Goal: Transaction & Acquisition: Register for event/course

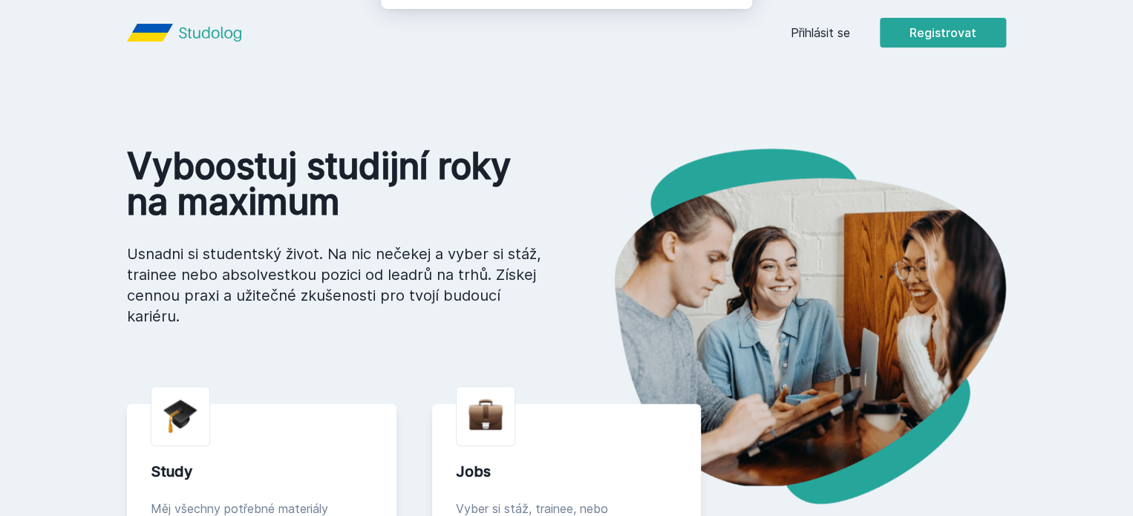
click at [574, 97] on button "Ne" at bounding box center [569, 95] width 53 height 37
click at [850, 31] on link "Přihlásit se" at bounding box center [820, 33] width 59 height 18
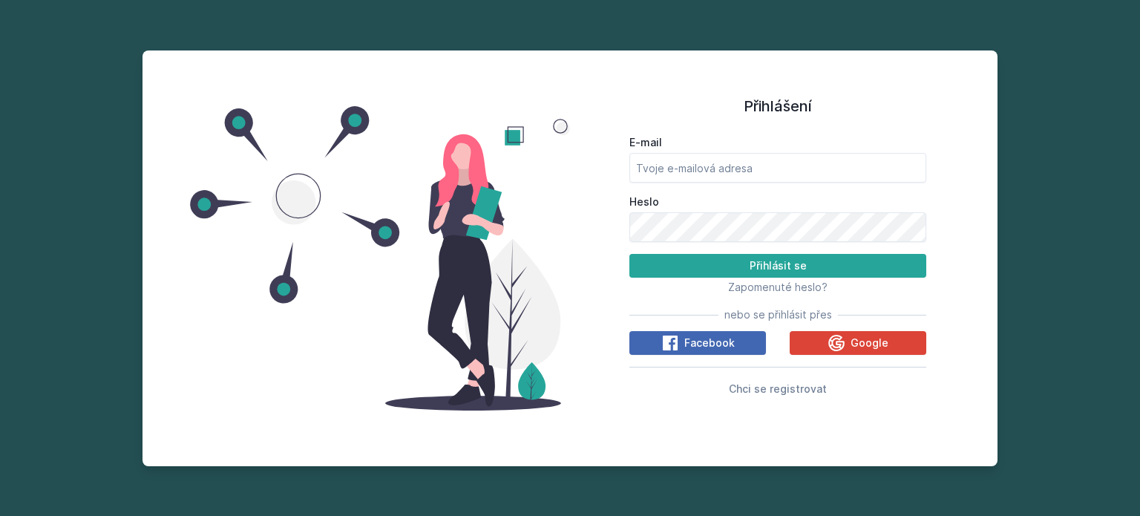
click at [750, 186] on form "E-mail Heslo Přihlásit se" at bounding box center [778, 206] width 297 height 143
click at [766, 394] on span "Chci se registrovat" at bounding box center [778, 388] width 98 height 13
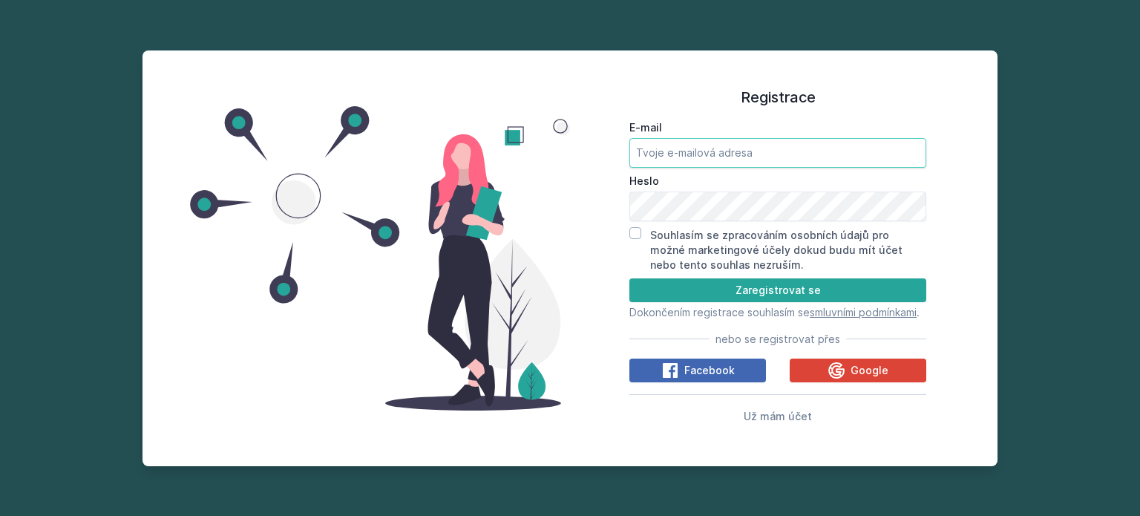
click at [725, 150] on input "E-mail" at bounding box center [778, 153] width 297 height 30
type input "[EMAIL_ADDRESS][DOMAIN_NAME]"
click at [632, 227] on input "Souhlasím se zpracováním osobních údajů pro možné marketingové účely dokud budu…" at bounding box center [636, 233] width 12 height 12
checkbox input "true"
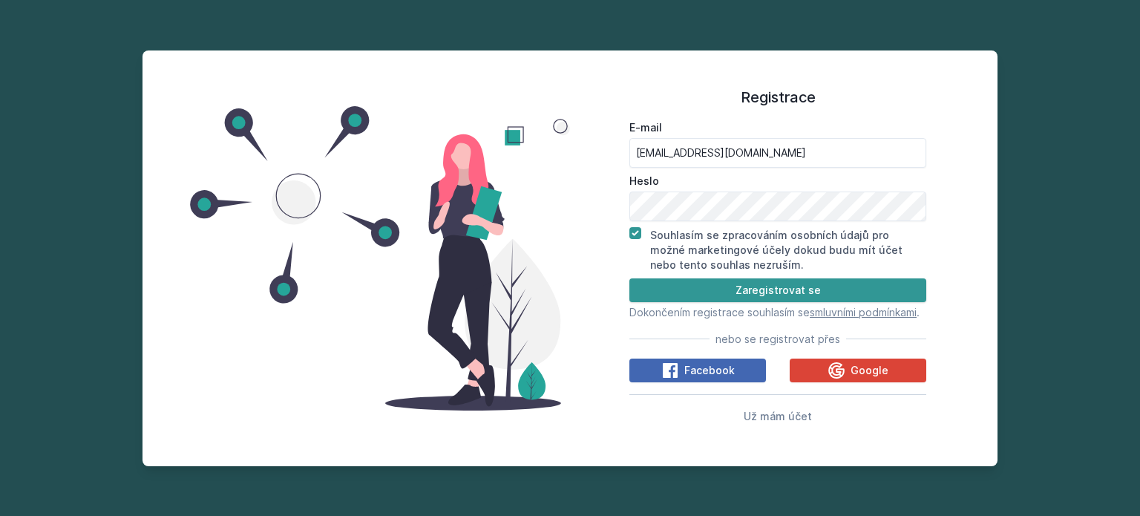
click at [720, 278] on button "Zaregistrovat se" at bounding box center [778, 290] width 297 height 24
click at [731, 283] on button "Zaregistrovat se" at bounding box center [778, 290] width 297 height 24
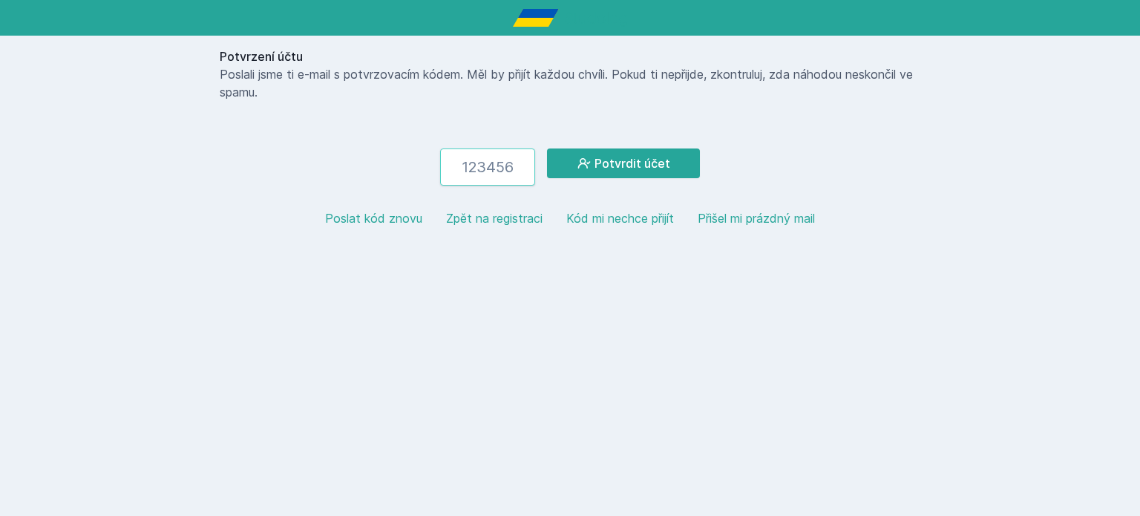
paste input "968438"
type input "968438"
click at [666, 171] on button "Potvrdit účet" at bounding box center [623, 163] width 153 height 30
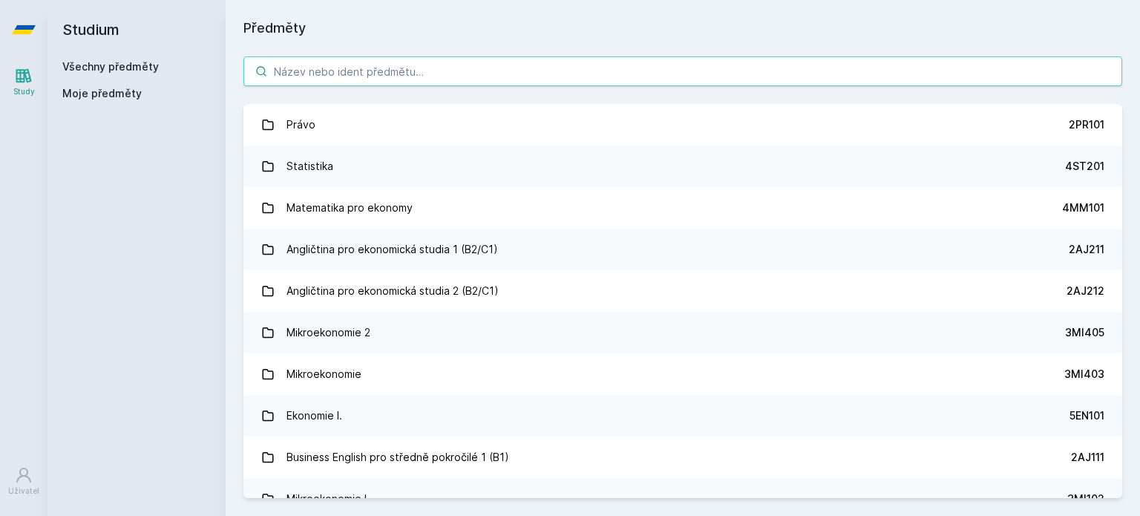
click at [370, 70] on input "search" at bounding box center [682, 71] width 879 height 30
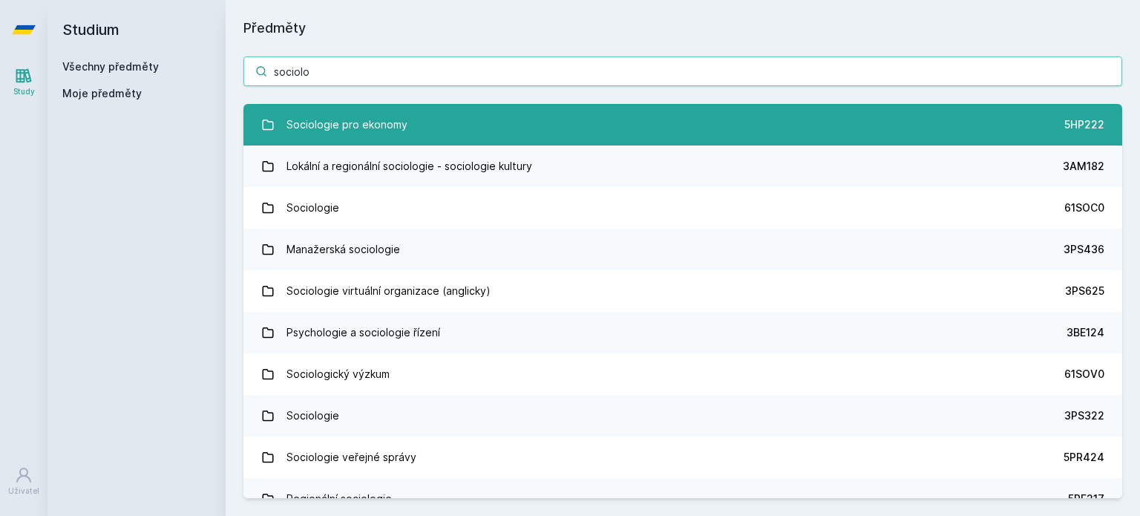
type input "sociolo"
click at [368, 133] on div "Sociologie pro ekonomy" at bounding box center [347, 125] width 121 height 30
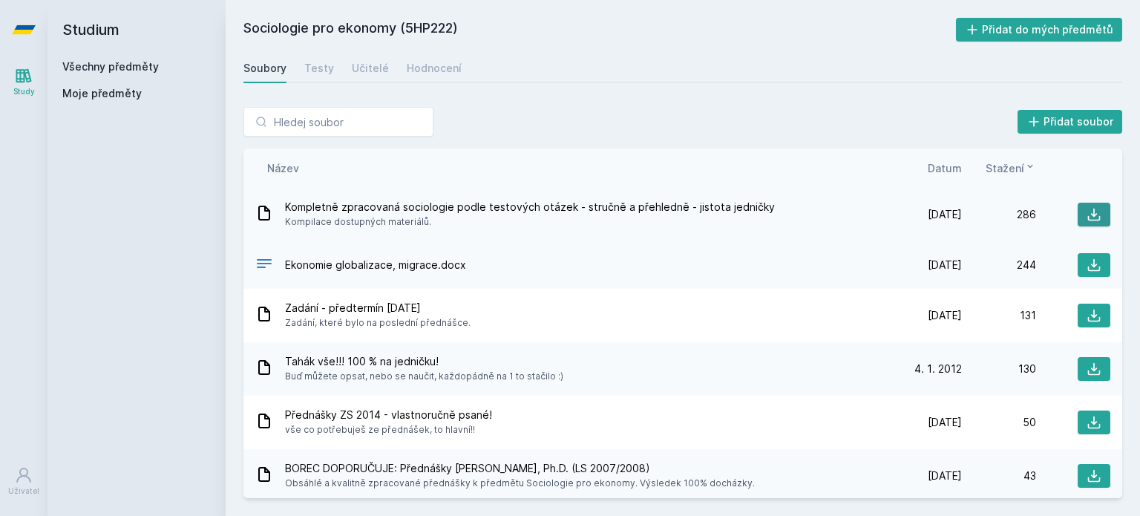
click at [1087, 207] on icon at bounding box center [1094, 214] width 15 height 15
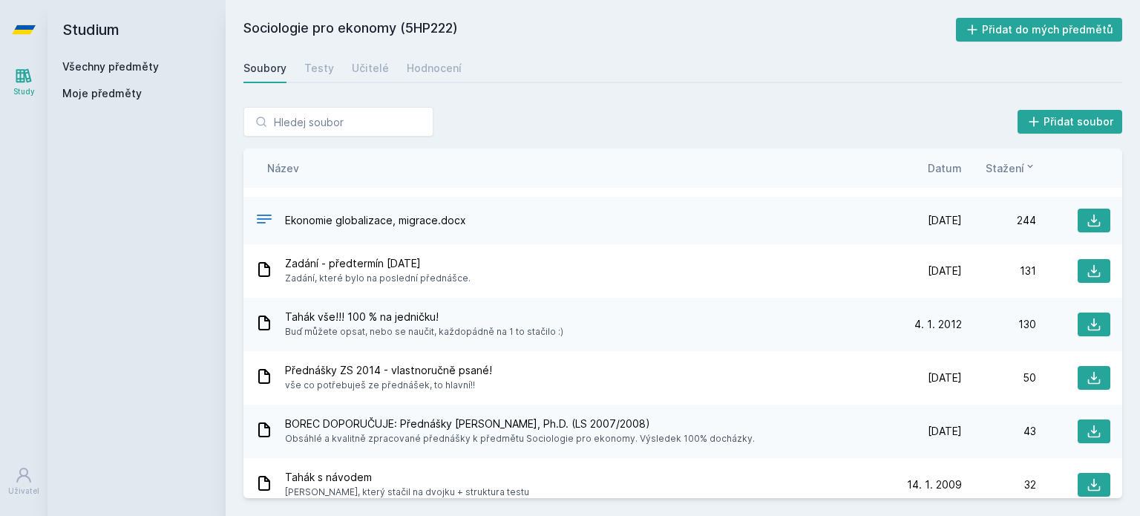
scroll to position [77, 0]
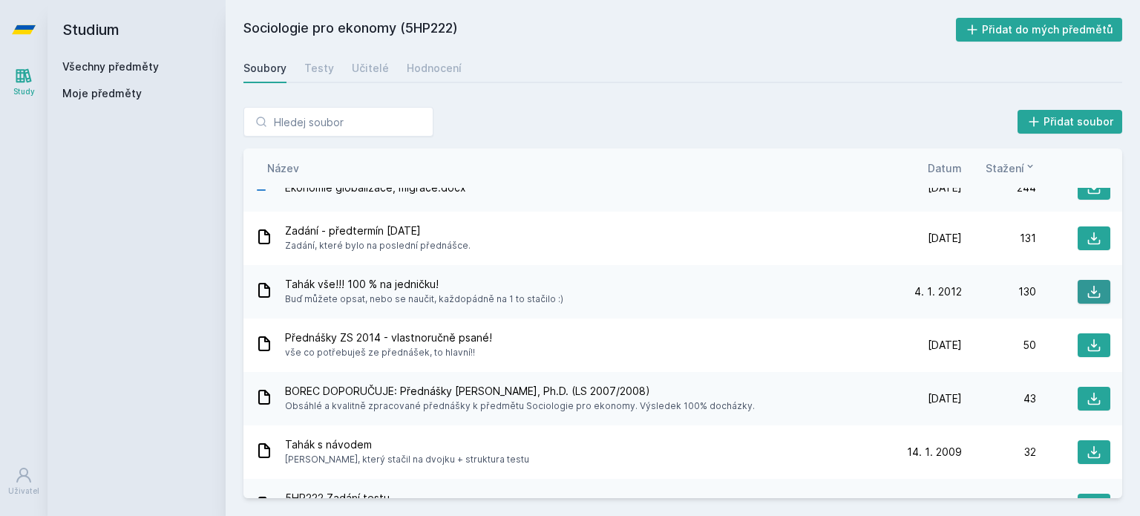
click at [1093, 290] on icon at bounding box center [1094, 291] width 15 height 15
